Goal: Task Accomplishment & Management: Manage account settings

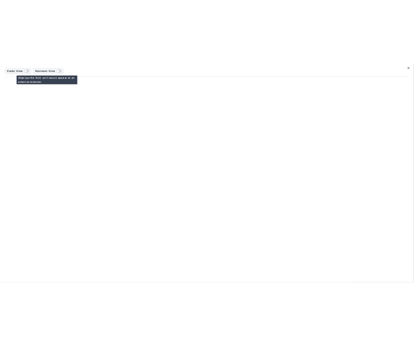
scroll to position [240, 0]
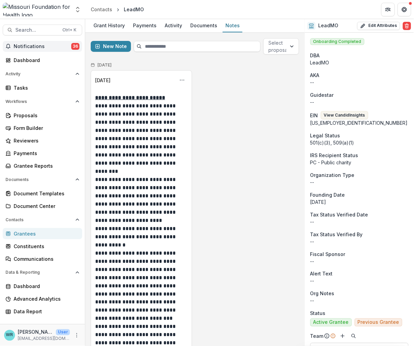
click at [26, 44] on span "Notifications" at bounding box center [43, 47] width 58 height 6
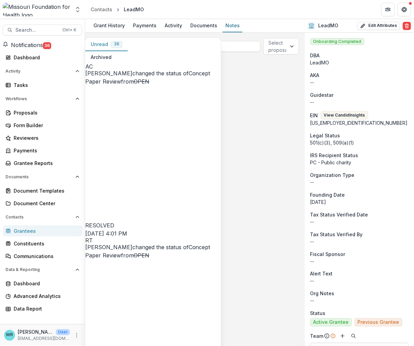
scroll to position [468, 0]
drag, startPoint x: 171, startPoint y: 180, endPoint x: 264, endPoint y: 186, distance: 93.2
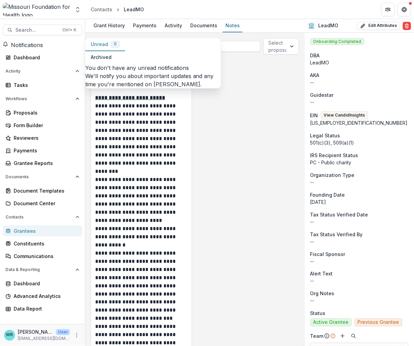
scroll to position [0, 0]
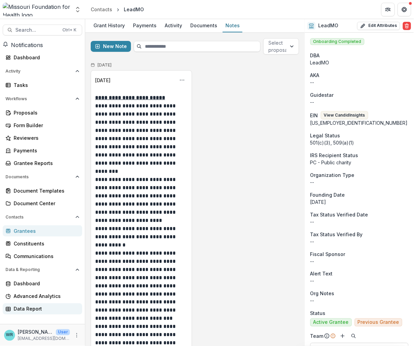
click at [35, 309] on div "Data Report" at bounding box center [45, 308] width 63 height 7
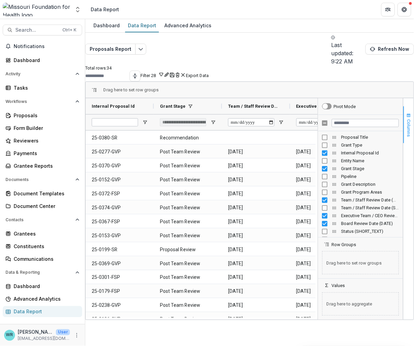
click at [406, 113] on span "button" at bounding box center [408, 115] width 5 height 5
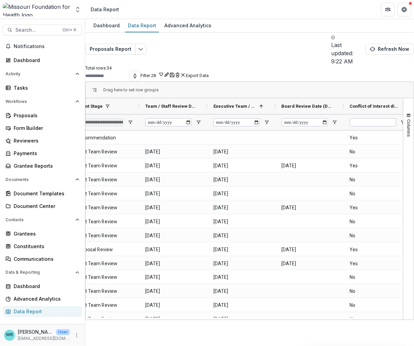
scroll to position [0, 235]
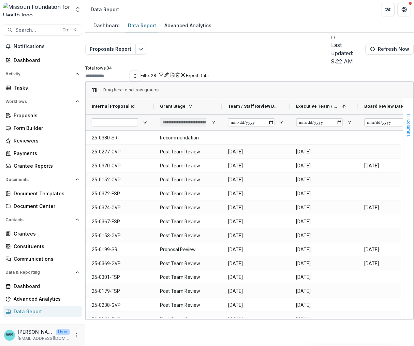
click at [405, 106] on button "Columns" at bounding box center [408, 124] width 10 height 37
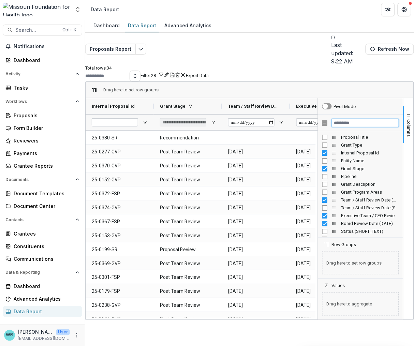
click at [342, 119] on input "Filter Columns Input" at bounding box center [365, 123] width 67 height 8
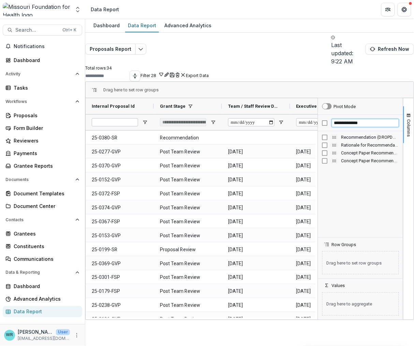
type input "**********"
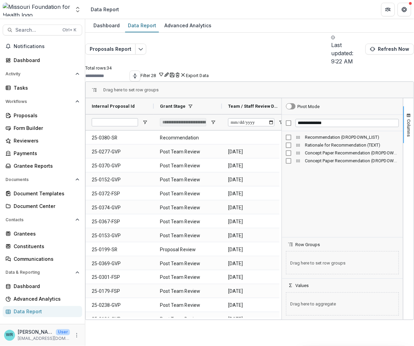
drag, startPoint x: 313, startPoint y: 138, endPoint x: 286, endPoint y: 134, distance: 26.6
click at [281, 144] on div at bounding box center [282, 209] width 2 height 222
click at [262, 82] on div "Drag here to set row groups" at bounding box center [250, 90] width 328 height 16
click at [147, 317] on div "Dashboard Data Report Advanced Analytics Proposals Report Last updated: 9:22 AM…" at bounding box center [249, 182] width 329 height 327
click at [148, 313] on Id-1473 "25-0196-GVP" at bounding box center [120, 320] width 56 height 14
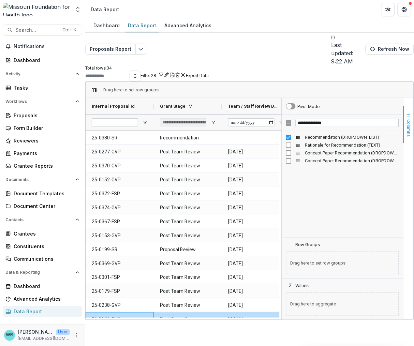
click at [406, 113] on span "button" at bounding box center [408, 115] width 5 height 5
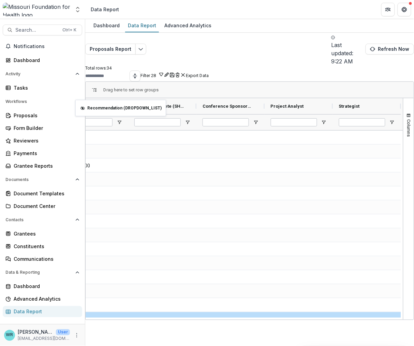
drag, startPoint x: 363, startPoint y: 92, endPoint x: 79, endPoint y: 104, distance: 284.5
click at [406, 119] on span "Columns" at bounding box center [408, 127] width 5 height 17
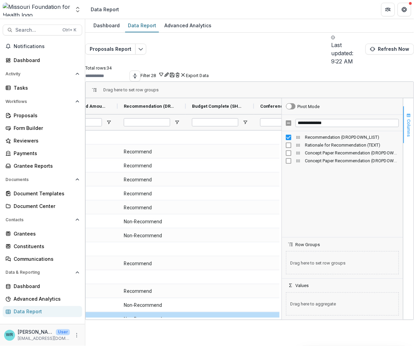
click at [406, 119] on span "Columns" at bounding box center [408, 127] width 5 height 17
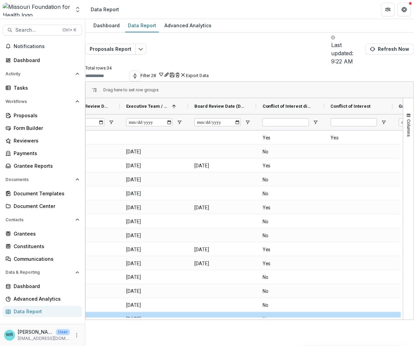
scroll to position [0, 148]
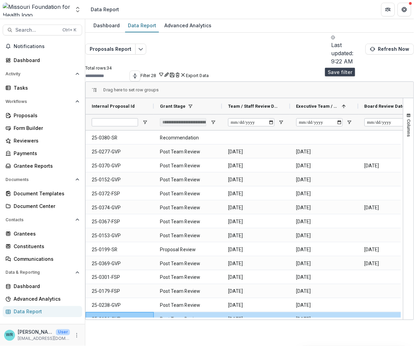
click at [175, 72] on button "Save" at bounding box center [171, 75] width 5 height 6
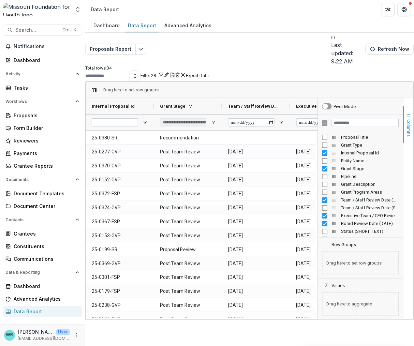
click at [407, 109] on button "Columns" at bounding box center [408, 124] width 10 height 37
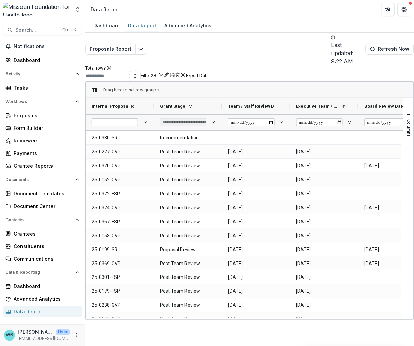
click at [164, 72] on button "Filter 28" at bounding box center [152, 75] width 24 height 6
click at [342, 78] on button "Team Filters" at bounding box center [331, 75] width 24 height 5
click at [294, 312] on div "Dashboard Data Report Advanced Analytics Proposals Report Last updated: 9:22 AM…" at bounding box center [249, 182] width 329 height 327
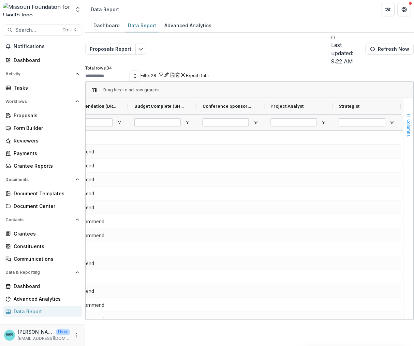
click at [406, 119] on span "Columns" at bounding box center [408, 127] width 5 height 17
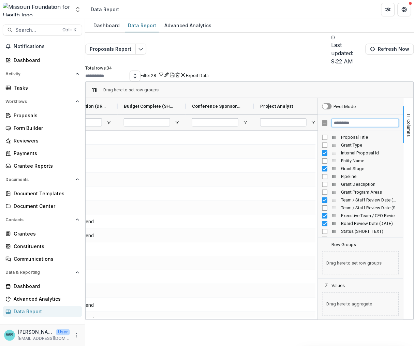
click at [336, 119] on input "Filter Columns Input" at bounding box center [365, 123] width 67 height 8
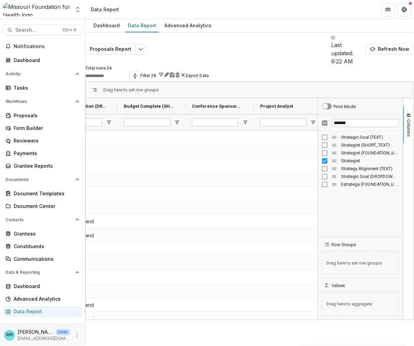
click at [322, 149] on div "Strategist (FOUNDATION_USERS)" at bounding box center [360, 153] width 77 height 8
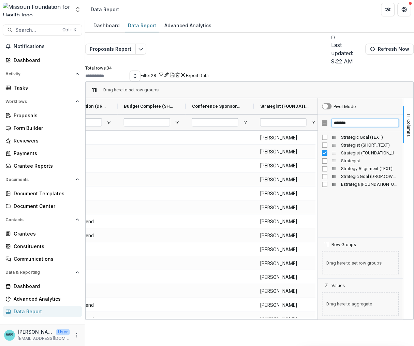
drag, startPoint x: 355, startPoint y: 108, endPoint x: 312, endPoint y: 106, distance: 43.4
click at [318, 106] on div "Pivot Mode ******* Strategic Goal (TEXT) Strategist (SHORT_TEXT) Strategist (FO…" at bounding box center [360, 209] width 85 height 222
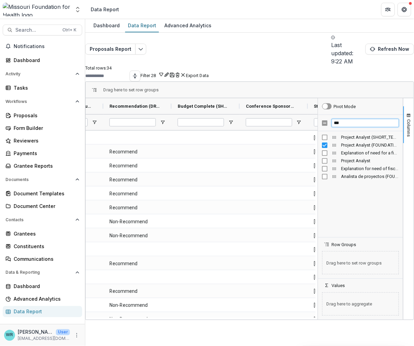
drag, startPoint x: 352, startPoint y: 108, endPoint x: 316, endPoint y: 108, distance: 36.1
click at [318, 115] on div "***" at bounding box center [360, 123] width 85 height 16
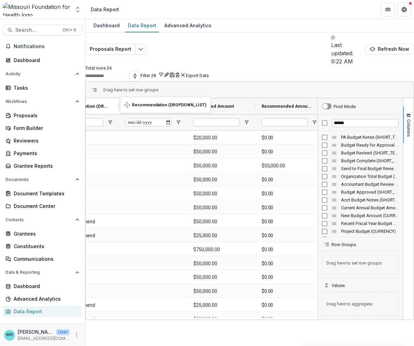
drag, startPoint x: 254, startPoint y: 91, endPoint x: 123, endPoint y: 101, distance: 130.6
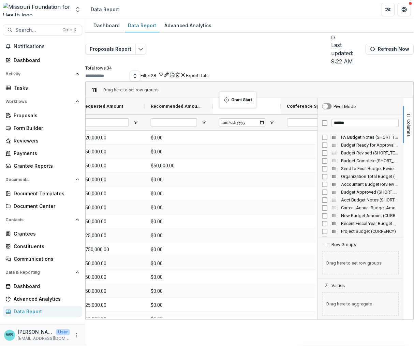
drag, startPoint x: 149, startPoint y: 91, endPoint x: 223, endPoint y: 96, distance: 74.1
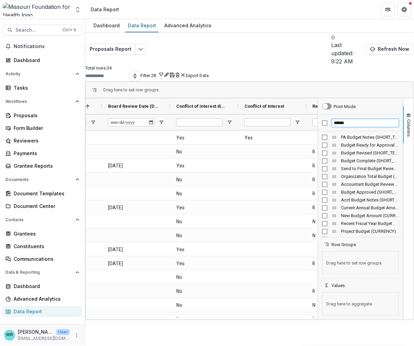
click at [319, 115] on div "******" at bounding box center [360, 123] width 85 height 16
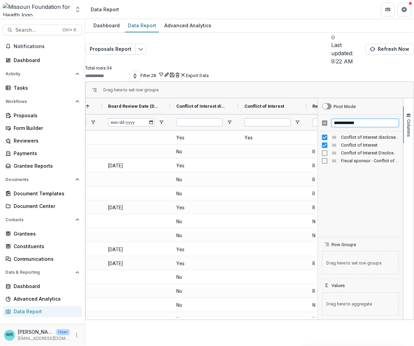
type input "**********"
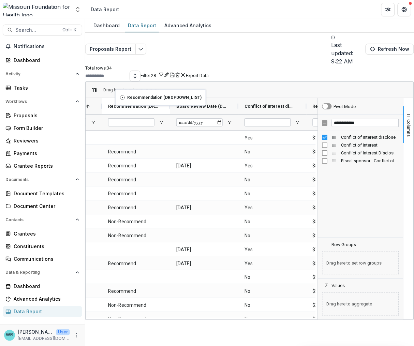
drag, startPoint x: 273, startPoint y: 90, endPoint x: 119, endPoint y: 93, distance: 154.8
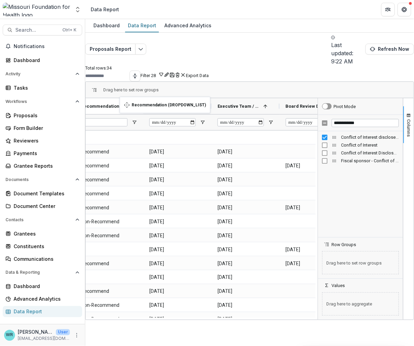
drag, startPoint x: 260, startPoint y: 90, endPoint x: 123, endPoint y: 101, distance: 137.1
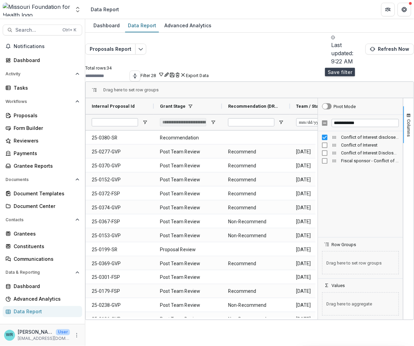
click at [175, 72] on icon "Save" at bounding box center [171, 74] width 5 height 5
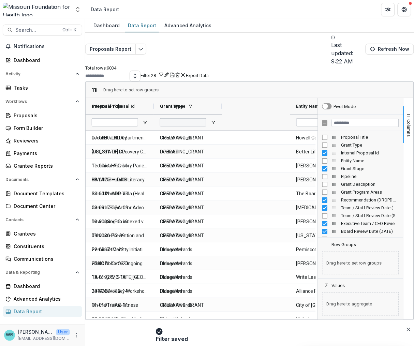
type input "**********"
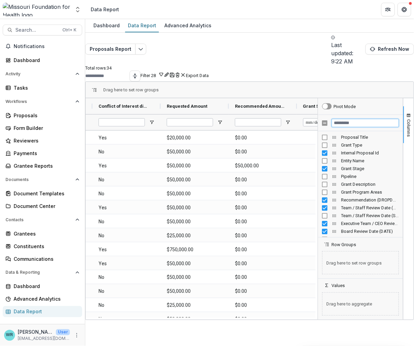
click at [334, 119] on input "Filter Columns Input" at bounding box center [365, 123] width 67 height 8
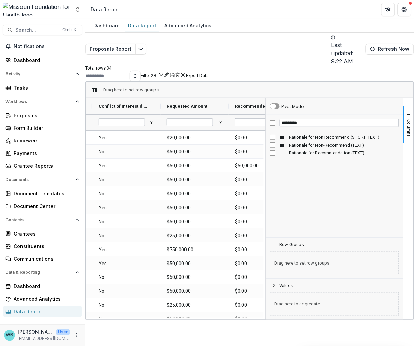
drag, startPoint x: 312, startPoint y: 162, endPoint x: 260, endPoint y: 169, distance: 52.5
click at [265, 169] on div at bounding box center [266, 209] width 2 height 222
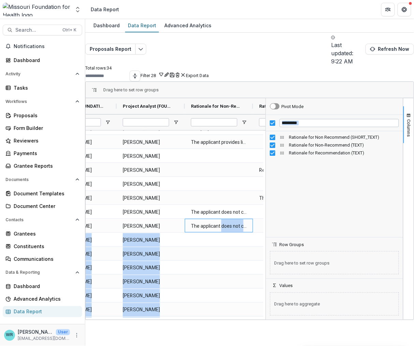
drag, startPoint x: 226, startPoint y: 302, endPoint x: 214, endPoint y: 305, distance: 12.2
click at [214, 305] on div "Conference Sponsorship (SHORT_TEXT) Strategist (FOUNDATION_USERS) Project Analy…" at bounding box center [176, 209] width 180 height 222
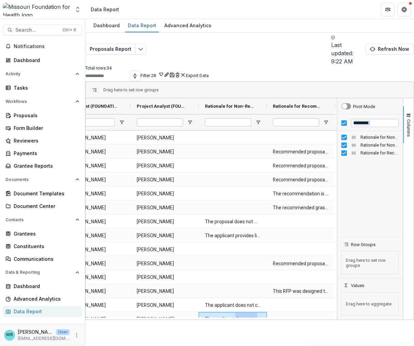
click at [336, 187] on div at bounding box center [337, 209] width 2 height 222
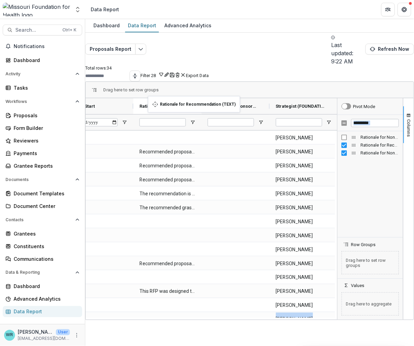
drag, startPoint x: 294, startPoint y: 93, endPoint x: 151, endPoint y: 100, distance: 143.3
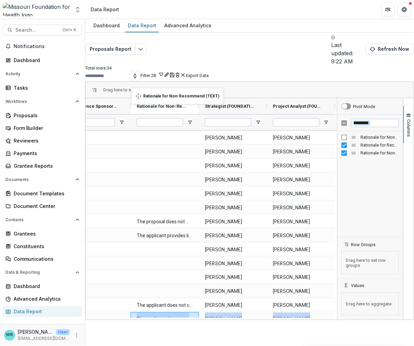
drag, startPoint x: 299, startPoint y: 93, endPoint x: 135, endPoint y: 92, distance: 163.9
click at [220, 312] on div "Dashboard Data Report Advanced Analytics Proposals Report Last updated: 9:22 AM…" at bounding box center [249, 182] width 329 height 327
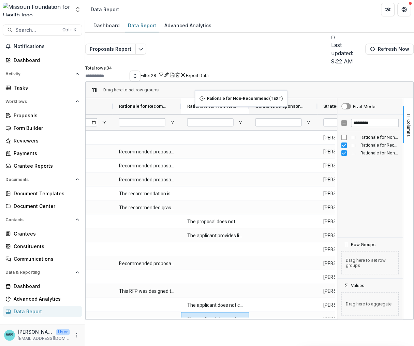
drag, startPoint x: 282, startPoint y: 90, endPoint x: 198, endPoint y: 94, distance: 83.6
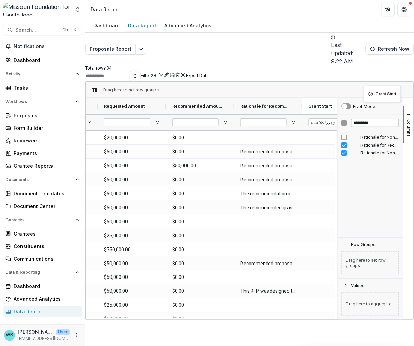
drag, startPoint x: 256, startPoint y: 93, endPoint x: 367, endPoint y: 90, distance: 110.8
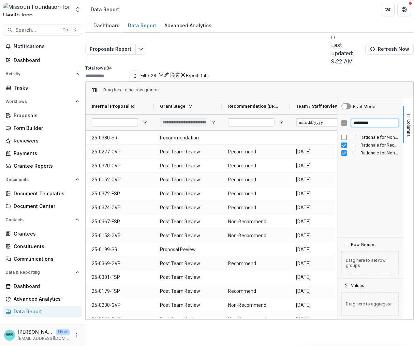
drag, startPoint x: 375, startPoint y: 111, endPoint x: 341, endPoint y: 113, distance: 33.4
click at [341, 115] on div "*********" at bounding box center [369, 123] width 65 height 16
type input "****"
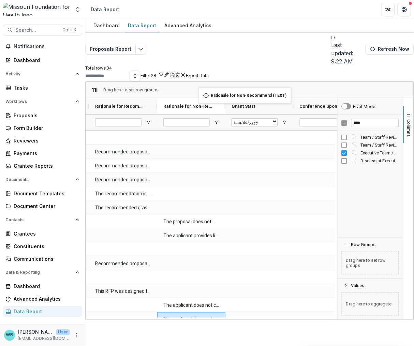
drag, startPoint x: 280, startPoint y: 89, endPoint x: 202, endPoint y: 91, distance: 78.1
drag, startPoint x: 268, startPoint y: 306, endPoint x: 322, endPoint y: 306, distance: 54.5
click at [322, 306] on div "Drag here to set row groups Drag here to set column labels Requested Amount Rec…" at bounding box center [249, 200] width 329 height 239
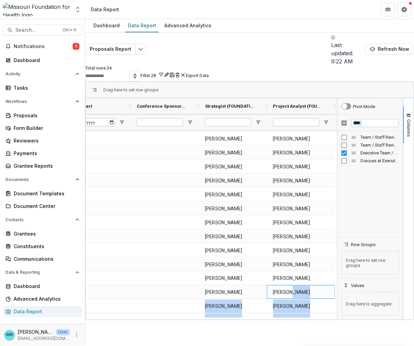
drag, startPoint x: 283, startPoint y: 303, endPoint x: 211, endPoint y: 306, distance: 71.6
click at [211, 306] on div "Dashboard Data Report Advanced Analytics Proposals Report Last updated: 9:22 AM…" at bounding box center [249, 182] width 329 height 327
click at [293, 307] on div "Dashboard Data Report Advanced Analytics Proposals Report Last updated: 9:22 AM…" at bounding box center [249, 182] width 329 height 327
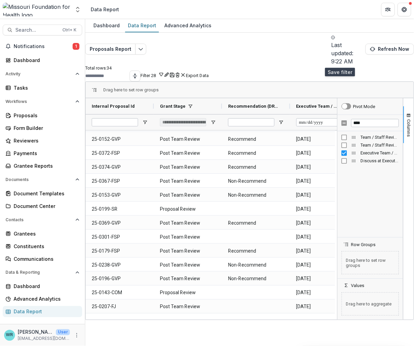
click at [175, 72] on icon "Save" at bounding box center [171, 74] width 5 height 5
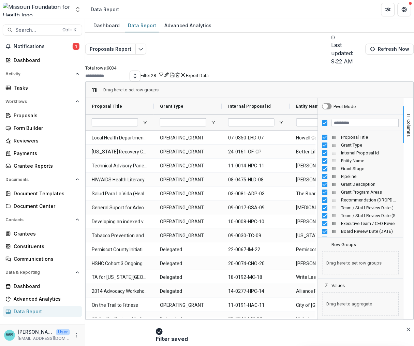
type input "**********"
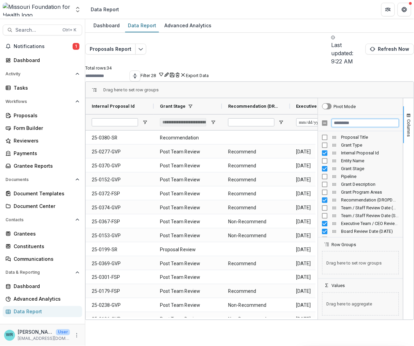
click at [363, 119] on input "Filter Columns Input" at bounding box center [365, 123] width 67 height 8
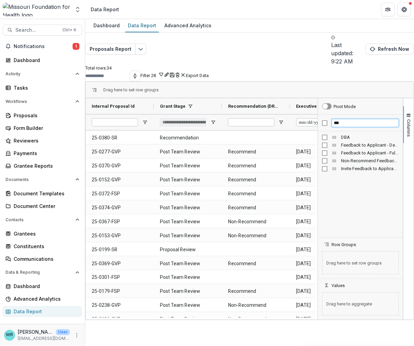
type input "***"
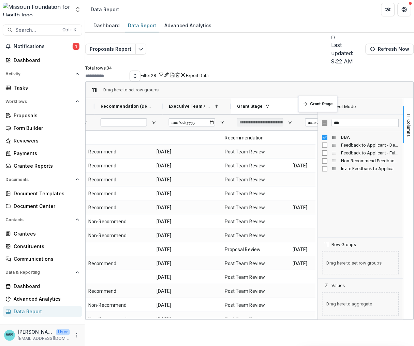
scroll to position [0, 72]
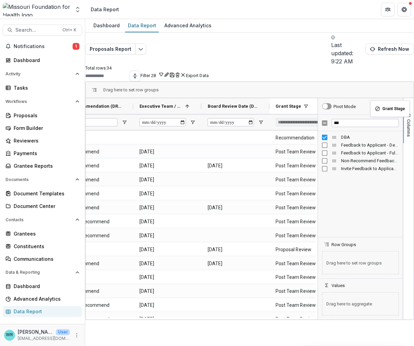
drag, startPoint x: 172, startPoint y: 92, endPoint x: 291, endPoint y: 110, distance: 121.1
click at [406, 113] on span "button" at bounding box center [408, 115] width 5 height 5
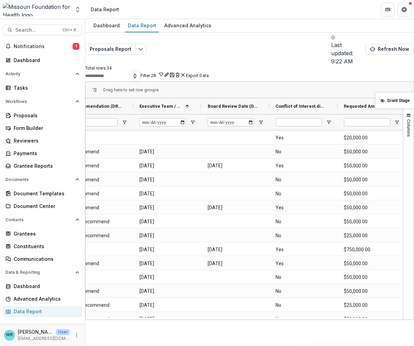
drag, startPoint x: 299, startPoint y: 91, endPoint x: 418, endPoint y: 96, distance: 119.4
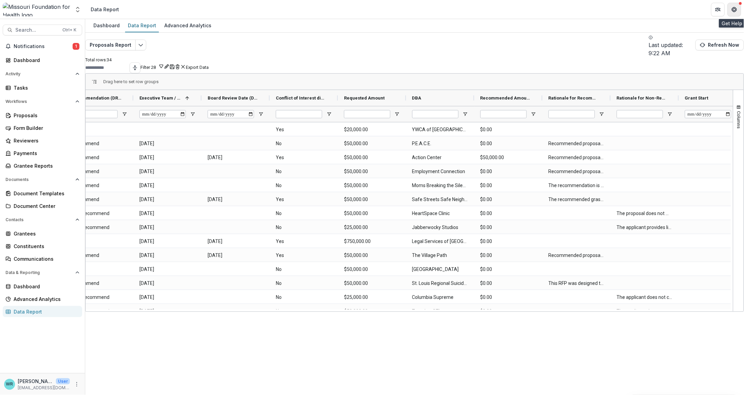
drag, startPoint x: 732, startPoint y: 9, endPoint x: 729, endPoint y: 11, distance: 3.6
click at [413, 9] on icon "Get Help" at bounding box center [732, 10] width 1 height 2
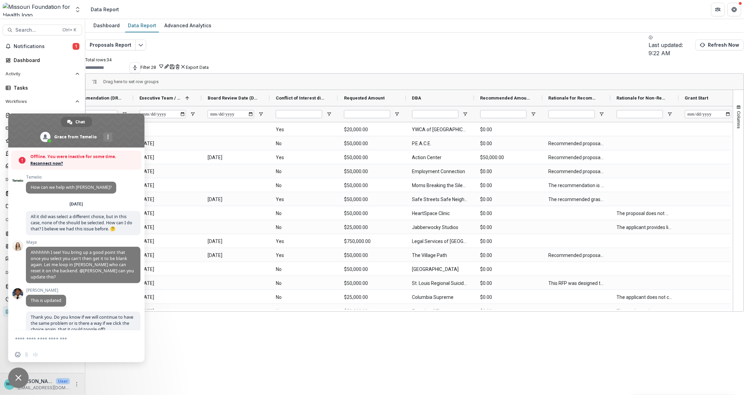
scroll to position [4748, 0]
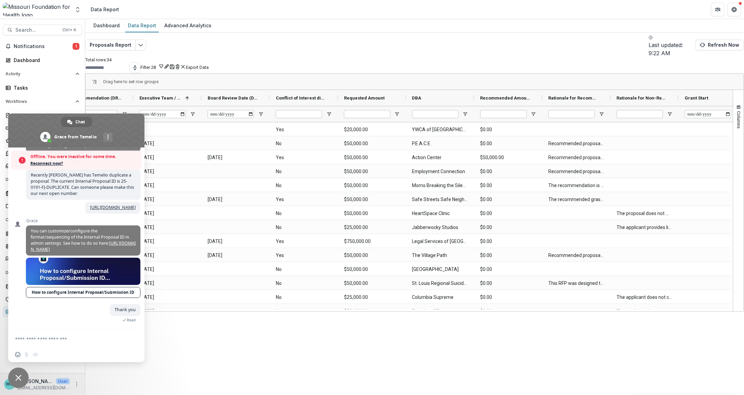
click at [64, 343] on form at bounding box center [69, 339] width 108 height 18
click at [61, 334] on form at bounding box center [69, 339] width 108 height 18
click at [50, 339] on textarea "Compose your message..." at bounding box center [69, 339] width 108 height 6
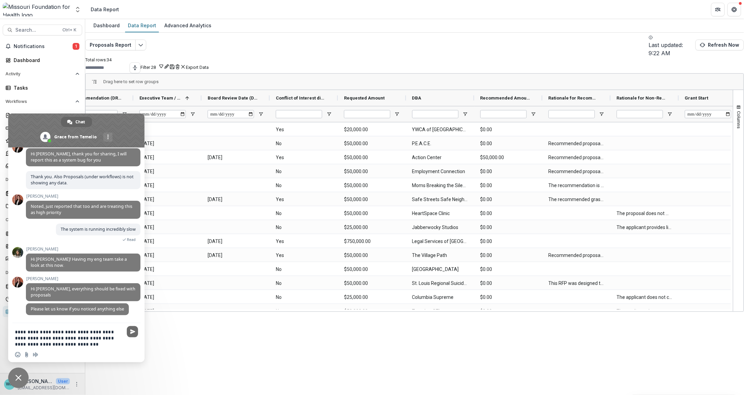
type textarea "**********"
click at [134, 332] on span "Send" at bounding box center [132, 331] width 5 height 5
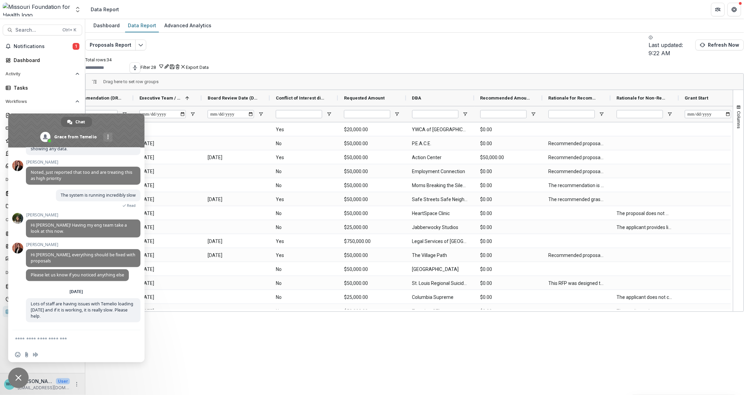
scroll to position [0, 0]
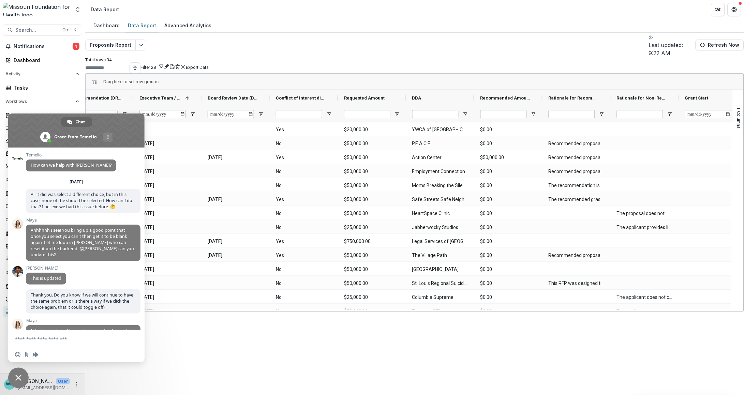
click at [413, 39] on div "Proposals Report Last updated: 9:22 AM Refresh Now Total rows: 34 Filter 28 Per…" at bounding box center [414, 164] width 659 height 263
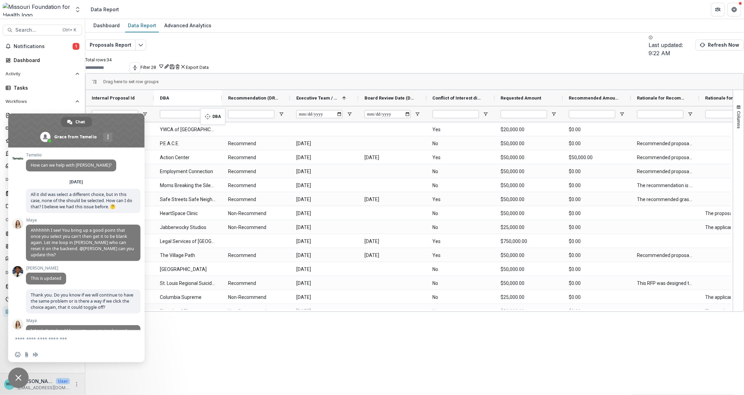
drag, startPoint x: 537, startPoint y: 95, endPoint x: 204, endPoint y: 112, distance: 333.8
click at [20, 346] on span "Close chat" at bounding box center [18, 378] width 6 height 6
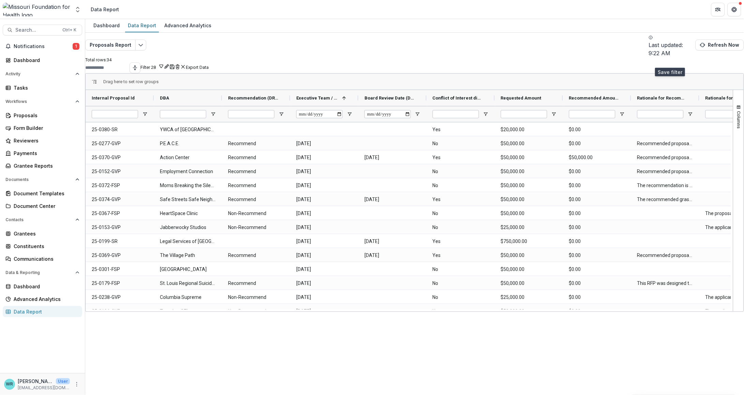
click at [175, 64] on icon "Save" at bounding box center [171, 66] width 5 height 5
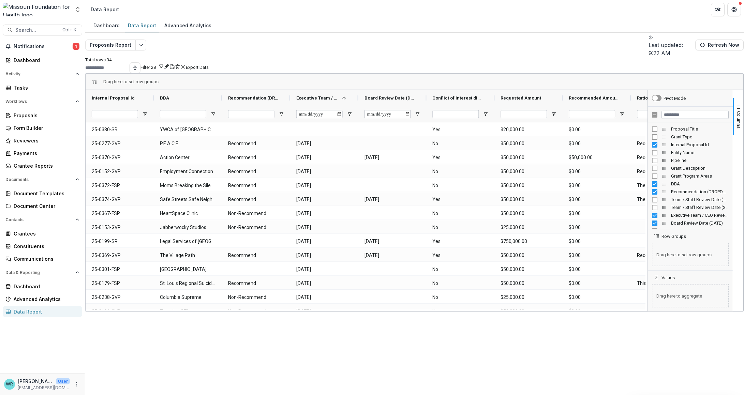
click at [164, 63] on button "Filter 28" at bounding box center [152, 66] width 24 height 6
click at [168, 65] on icon "Rename" at bounding box center [166, 66] width 3 height 3
drag, startPoint x: 645, startPoint y: 88, endPoint x: 610, endPoint y: 95, distance: 36.2
click at [413, 87] on input "*********" at bounding box center [658, 84] width 100 height 5
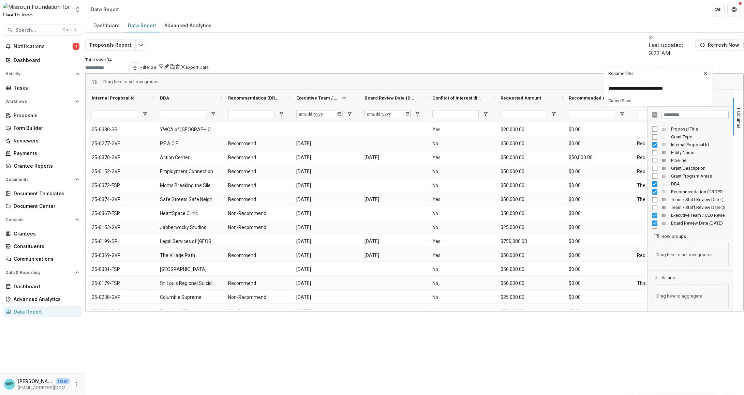
type input "**********"
click at [413, 103] on button "Save" at bounding box center [627, 100] width 10 height 5
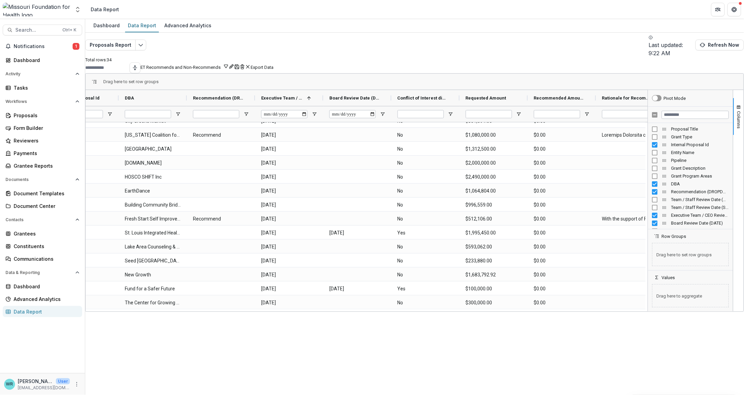
scroll to position [0, 84]
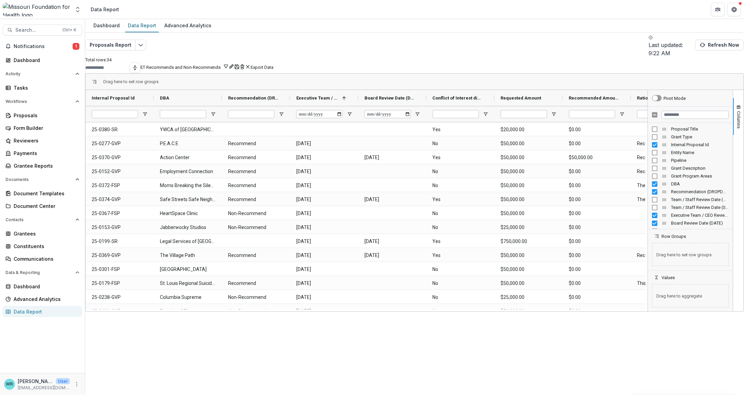
drag, startPoint x: 369, startPoint y: 306, endPoint x: 409, endPoint y: 311, distance: 39.4
click at [409, 311] on div "Dashboard Data Report Advanced Analytics Proposals Report Last updated: 9:22 AM…" at bounding box center [414, 207] width 659 height 376
drag, startPoint x: 392, startPoint y: 306, endPoint x: 506, endPoint y: 318, distance: 115.2
click at [413, 320] on div "Dashboard Data Report Advanced Analytics Proposals Report Last updated: 9:22 AM…" at bounding box center [414, 207] width 659 height 376
drag, startPoint x: 398, startPoint y: 306, endPoint x: 497, endPoint y: 309, distance: 98.2
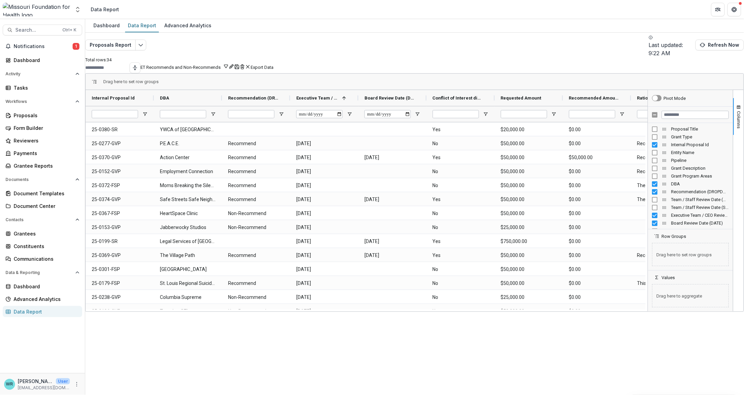
click at [413, 309] on div "Dashboard Data Report Advanced Analytics Proposals Report Last updated: 9:22 AM…" at bounding box center [414, 207] width 659 height 376
drag, startPoint x: 376, startPoint y: 306, endPoint x: 609, endPoint y: 302, distance: 232.8
click at [413, 310] on div "Dashboard Data Report Advanced Analytics Proposals Report Last updated: 9:22 AM…" at bounding box center [414, 207] width 659 height 376
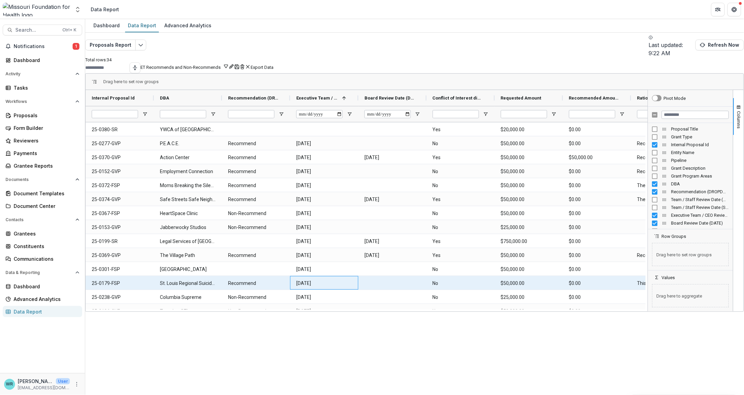
click at [350, 280] on \(DATE\)-23626 "[DATE]" at bounding box center [324, 283] width 56 height 14
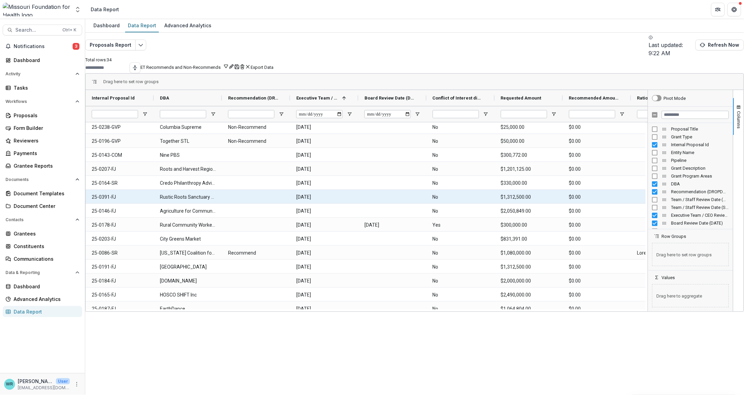
scroll to position [208, 0]
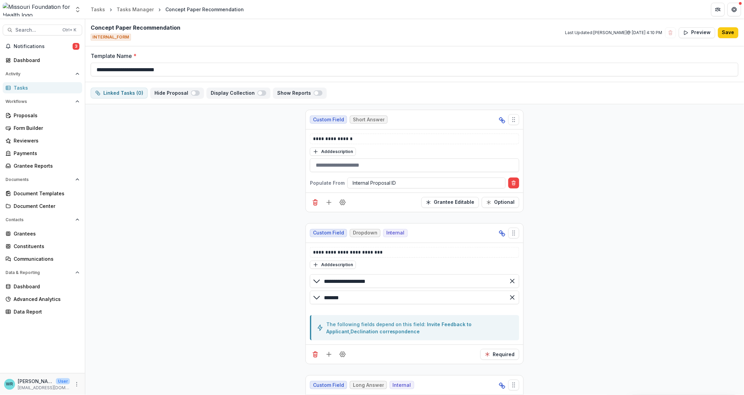
scroll to position [170, 0]
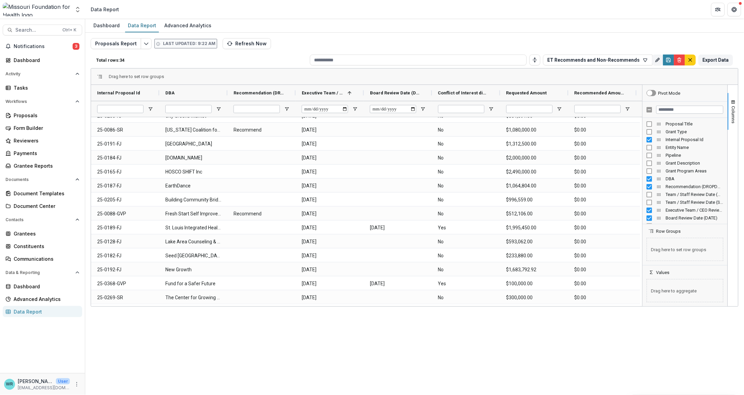
click at [381, 307] on div "Dashboard Data Report Advanced Analytics Proposals Report Last updated: 9:22 AM…" at bounding box center [414, 207] width 659 height 376
drag, startPoint x: 381, startPoint y: 307, endPoint x: 497, endPoint y: 316, distance: 116.2
click at [497, 316] on div "Dashboard Data Report Advanced Analytics Proposals Report Last updated: 9:22 AM…" at bounding box center [414, 207] width 659 height 376
drag, startPoint x: 388, startPoint y: 306, endPoint x: 408, endPoint y: 307, distance: 19.8
click at [408, 307] on div "Dashboard Data Report Advanced Analytics Proposals Report Last updated: 9:22 AM…" at bounding box center [414, 207] width 659 height 376
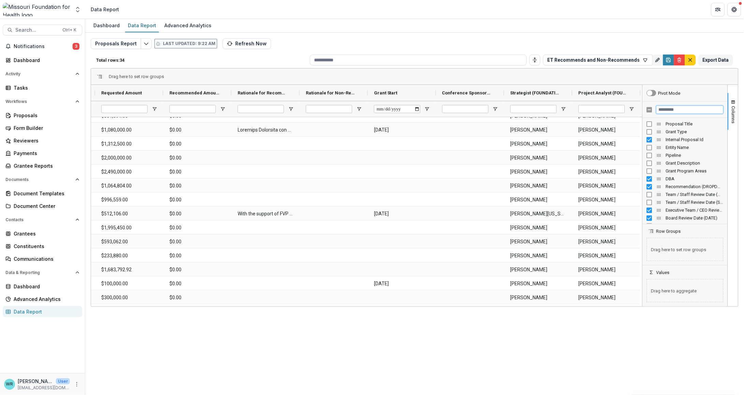
click at [677, 110] on input "Filter Columns Input" at bounding box center [689, 110] width 67 height 8
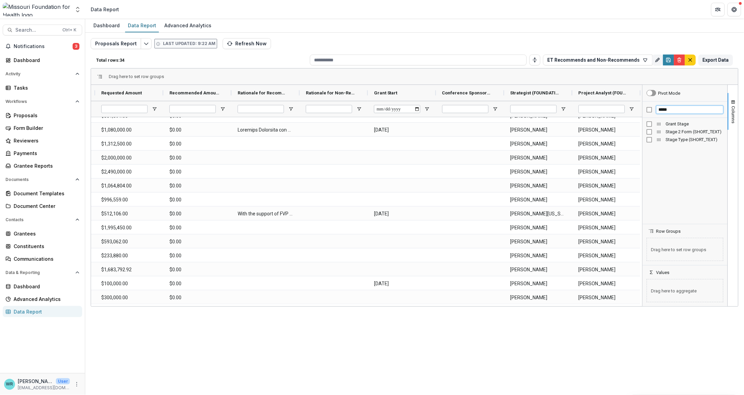
type input "*****"
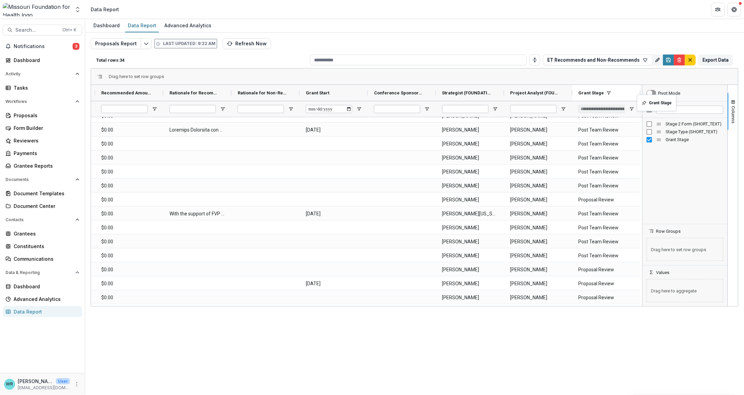
drag, startPoint x: 118, startPoint y: 92, endPoint x: 640, endPoint y: 99, distance: 522.9
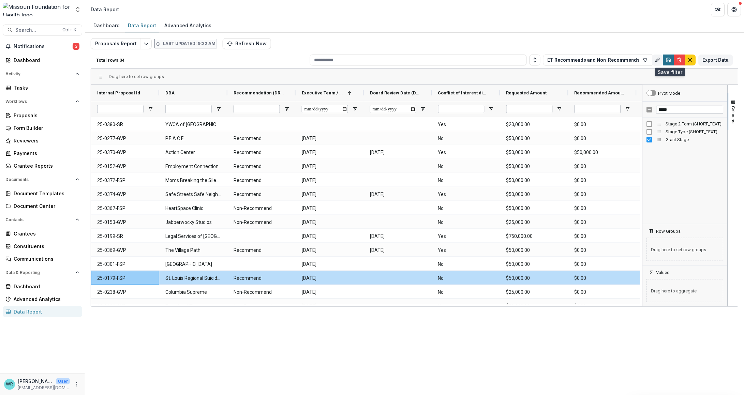
click at [669, 60] on icon "Save" at bounding box center [668, 59] width 5 height 5
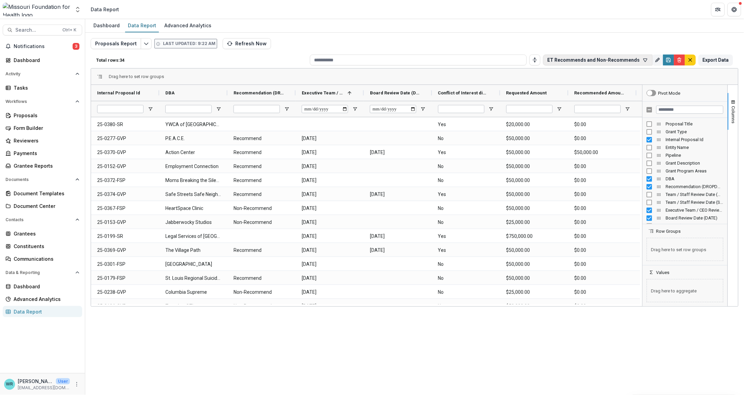
click at [634, 61] on button "ET Recommends and Non-Recommends" at bounding box center [597, 60] width 109 height 11
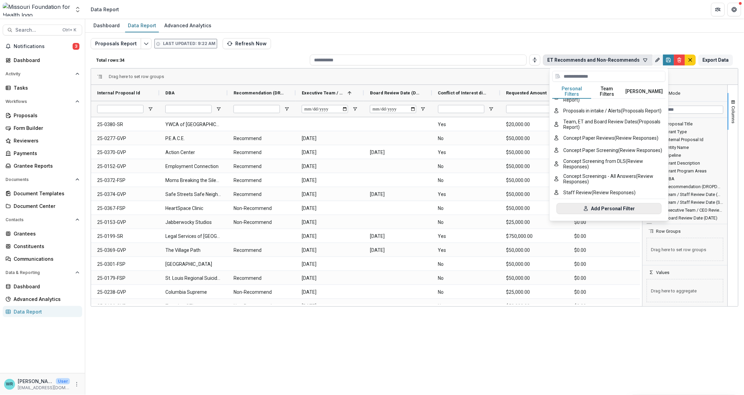
click at [617, 204] on button "Add Personal Filter" at bounding box center [608, 208] width 105 height 11
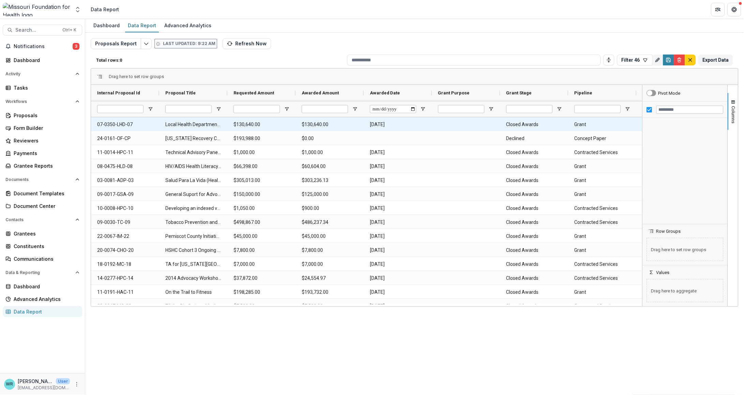
type input "**********"
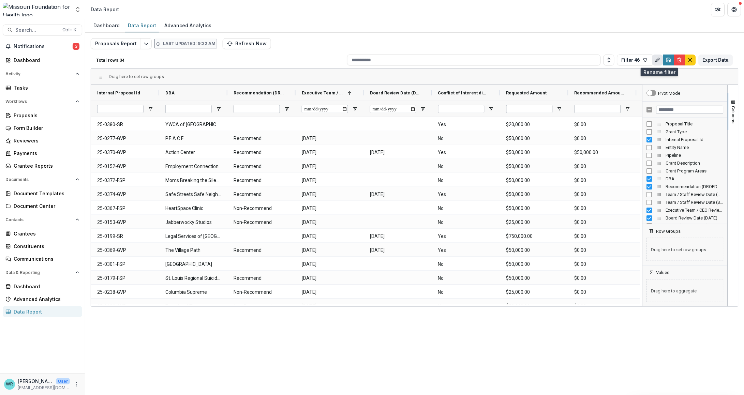
click at [661, 60] on button "Rename" at bounding box center [657, 60] width 11 height 11
drag, startPoint x: 644, startPoint y: 84, endPoint x: 606, endPoint y: 84, distance: 38.2
click at [606, 84] on div "********* Cancel Save" at bounding box center [658, 95] width 108 height 33
type input "**********"
click at [705, 106] on button "Save" at bounding box center [699, 103] width 19 height 11
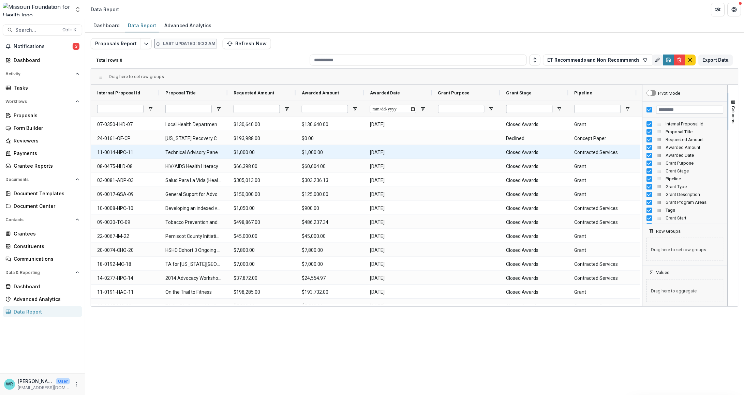
type input "**********"
